Goal: Find specific page/section: Find specific page/section

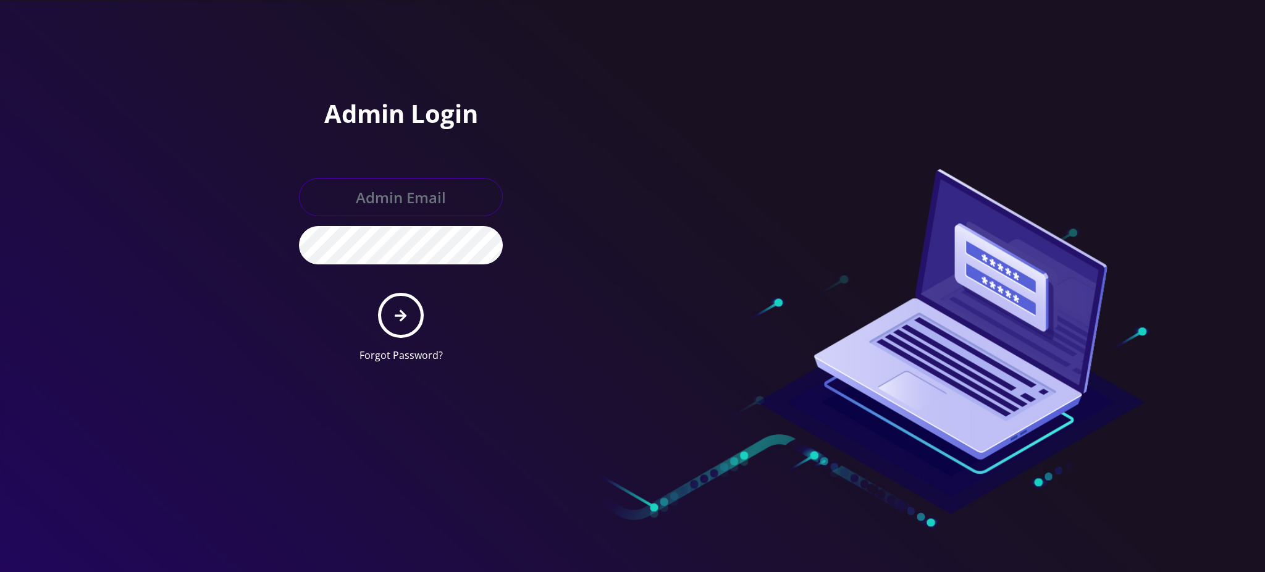
type input "[PERSON_NAME][EMAIL_ADDRESS][DOMAIN_NAME]"
click at [404, 306] on button "submit" at bounding box center [400, 315] width 45 height 45
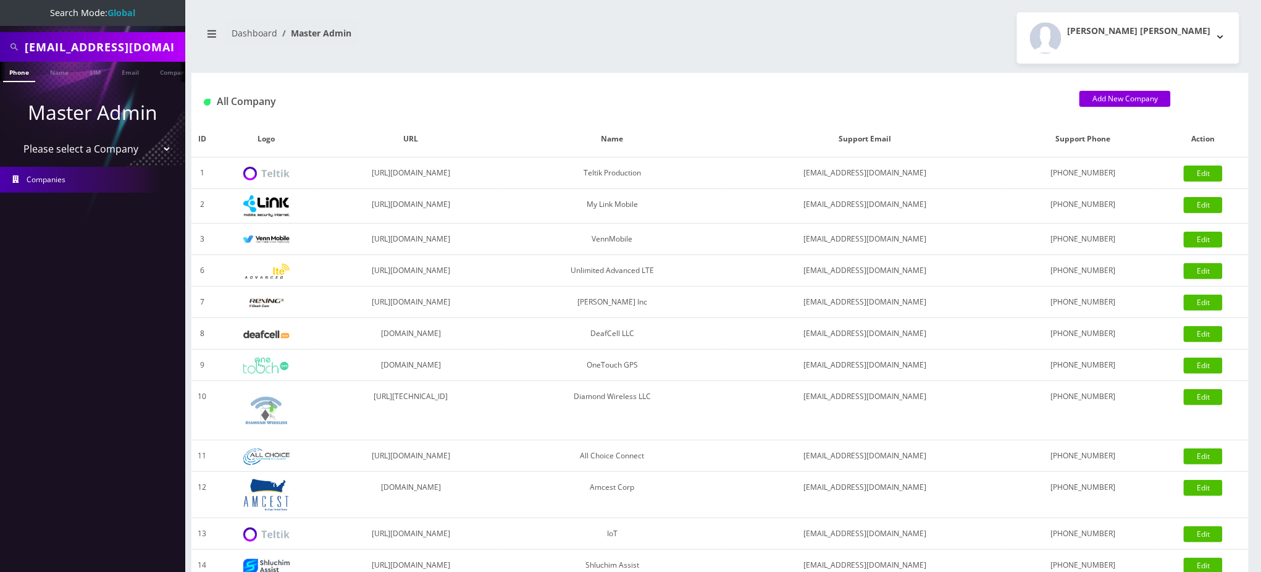
click at [127, 50] on input "[EMAIL_ADDRESS][DOMAIN_NAME]" at bounding box center [103, 46] width 157 height 23
paste input "16822308119"
drag, startPoint x: 31, startPoint y: 42, endPoint x: 0, endPoint y: 59, distance: 35.4
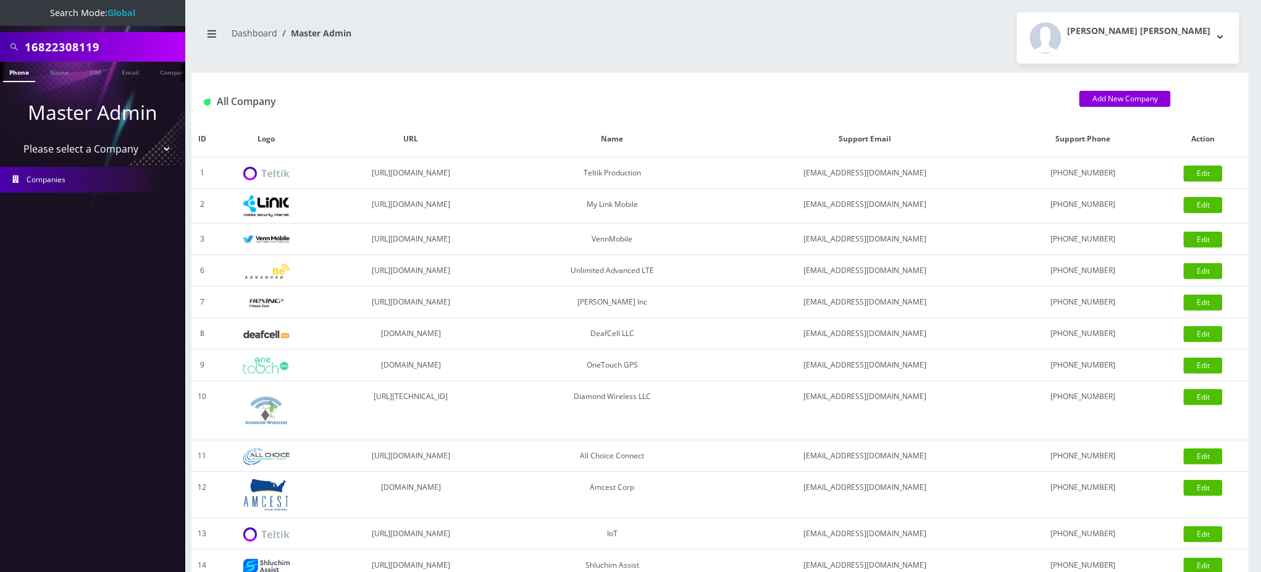
click at [0, 59] on div "16822308119" at bounding box center [92, 47] width 185 height 30
type input "6822308119"
click at [16, 73] on link "Phone" at bounding box center [19, 72] width 32 height 20
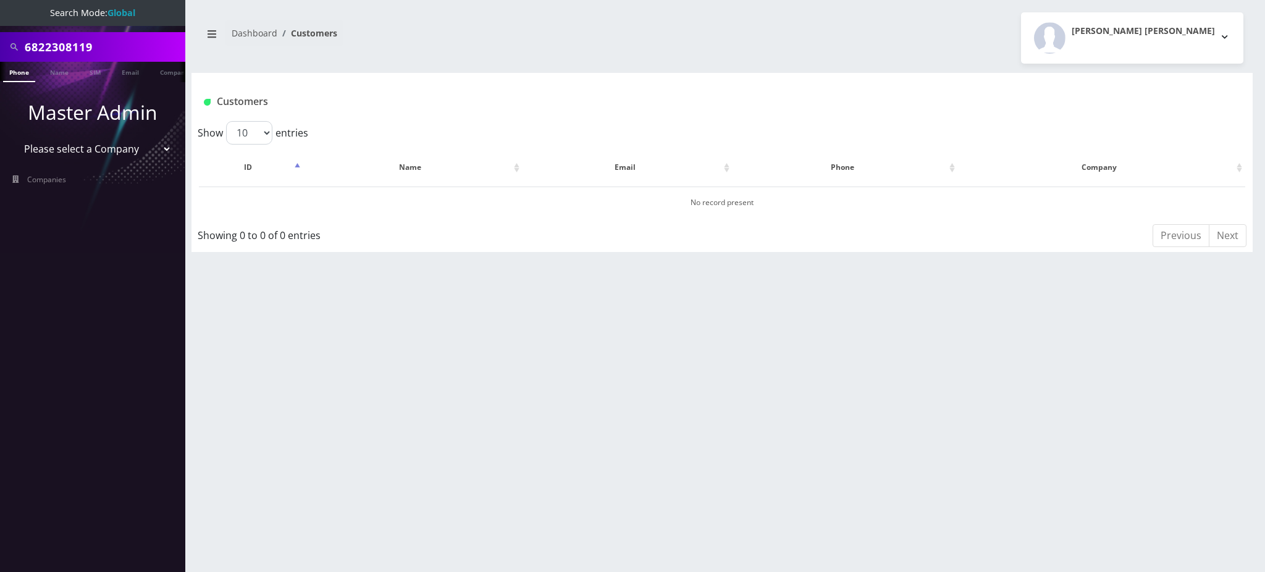
click at [75, 37] on input "6822308119" at bounding box center [103, 46] width 157 height 23
click at [77, 40] on input "6822308119" at bounding box center [103, 46] width 157 height 23
type input "samuel schehrer"
click at [59, 73] on link "Name" at bounding box center [59, 72] width 31 height 20
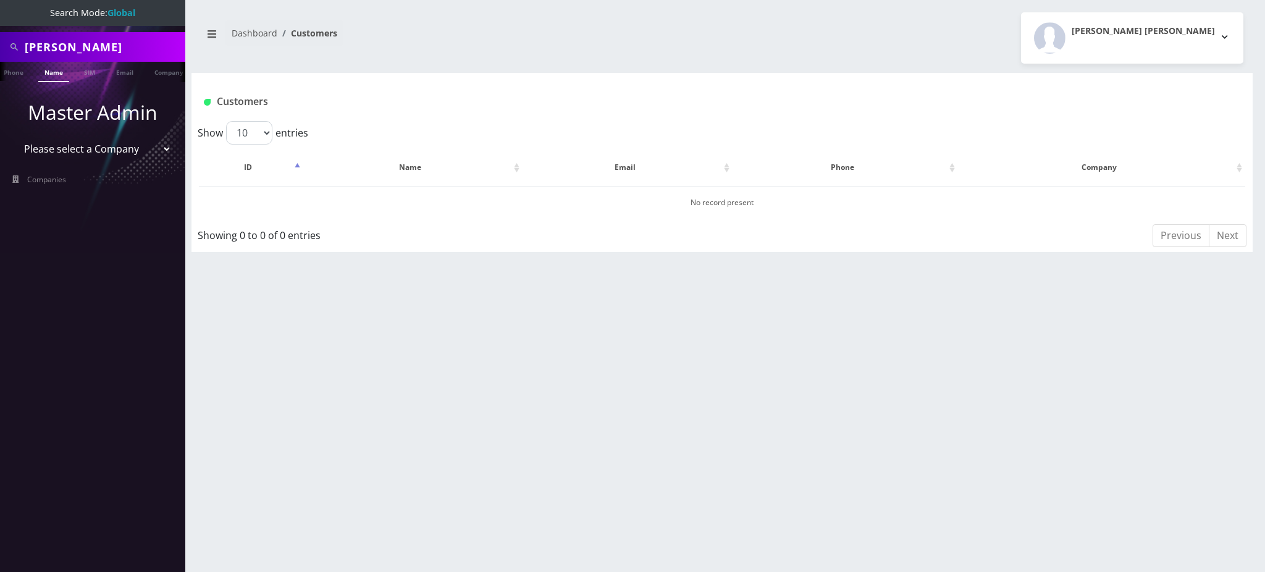
click at [103, 50] on input "samuel schehrer" at bounding box center [103, 46] width 157 height 23
